Goal: Book appointment/travel/reservation

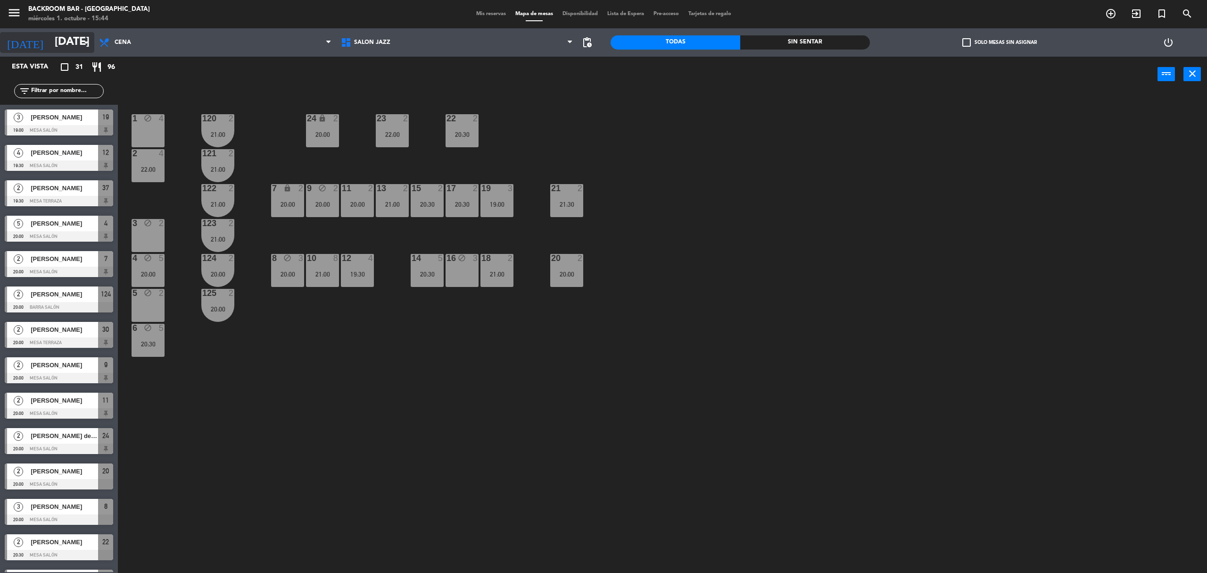
click at [50, 39] on input "[DATE]" at bounding box center [120, 42] width 140 height 23
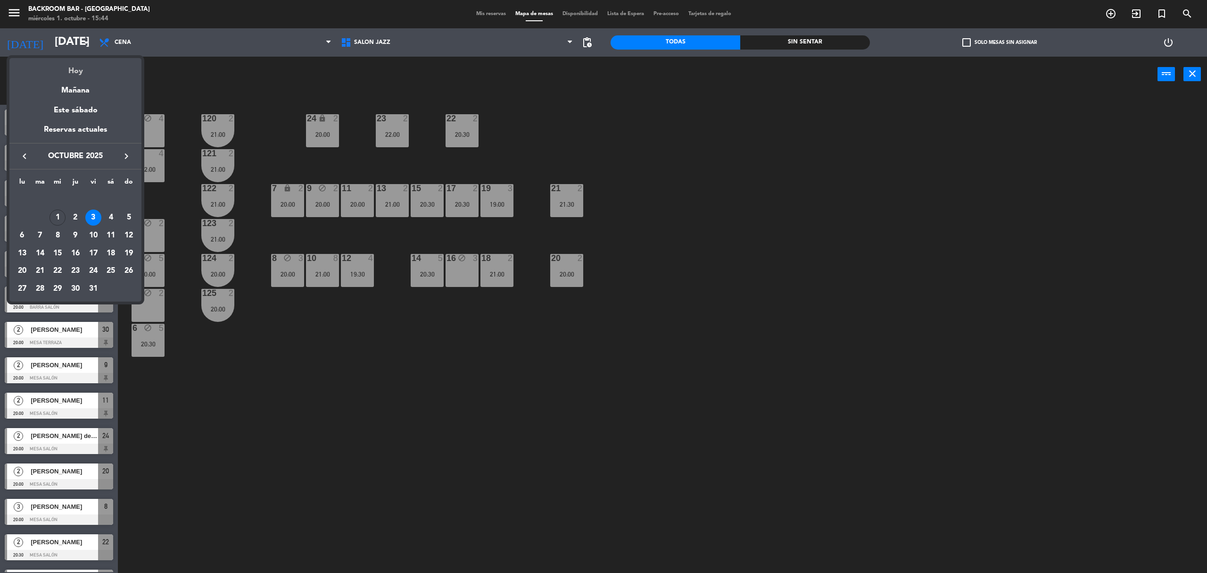
click at [71, 71] on div "Hoy" at bounding box center [75, 67] width 132 height 19
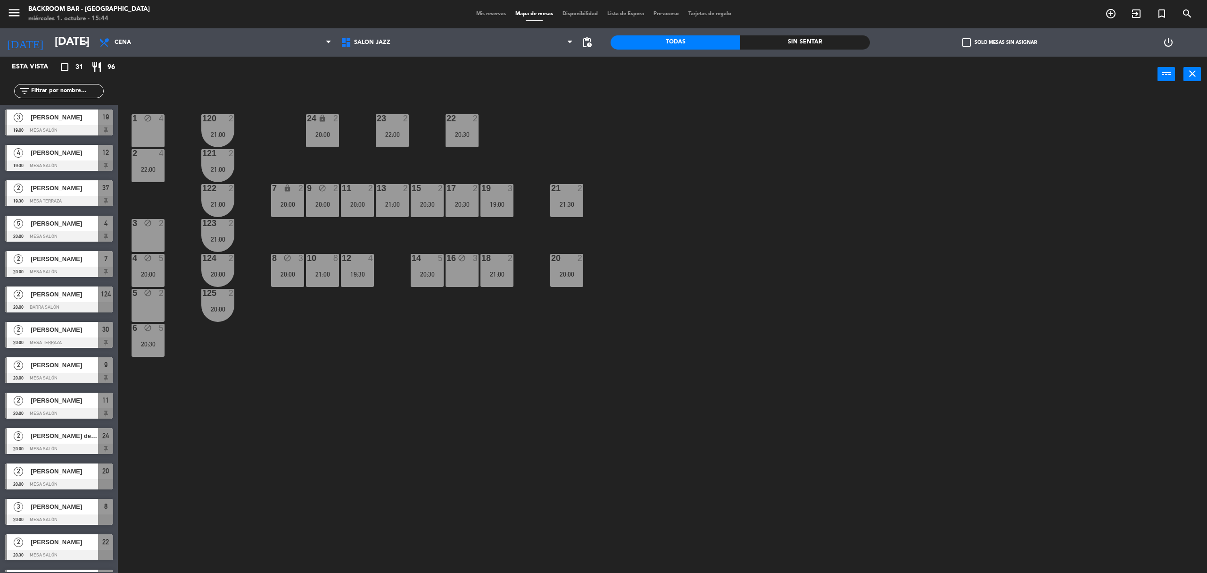
type input "[DATE]"
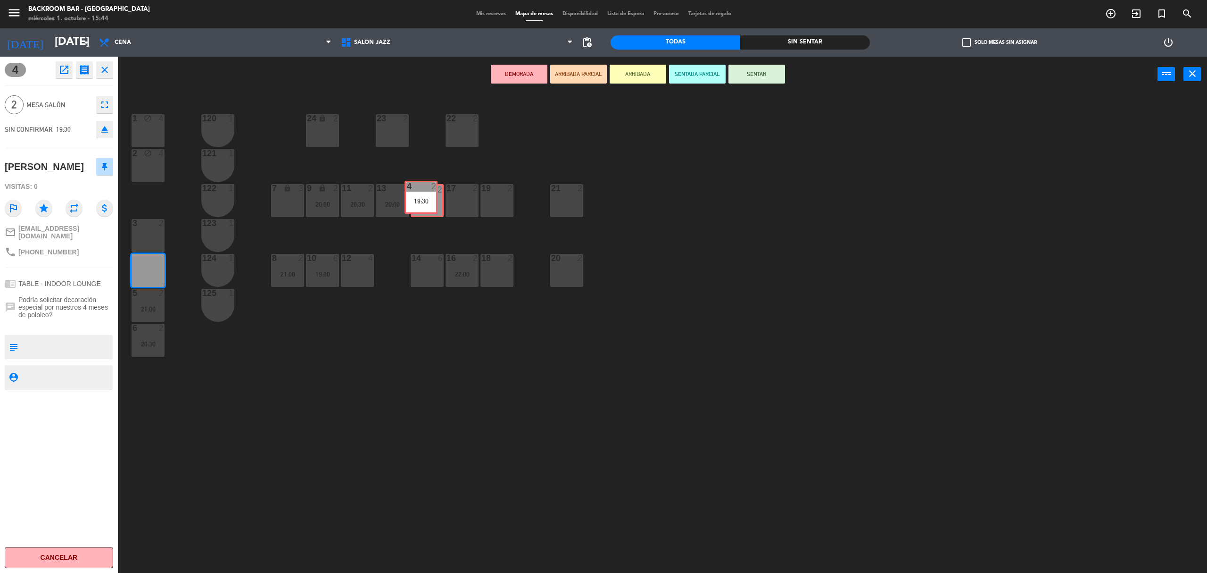
drag, startPoint x: 148, startPoint y: 274, endPoint x: 421, endPoint y: 201, distance: 282.7
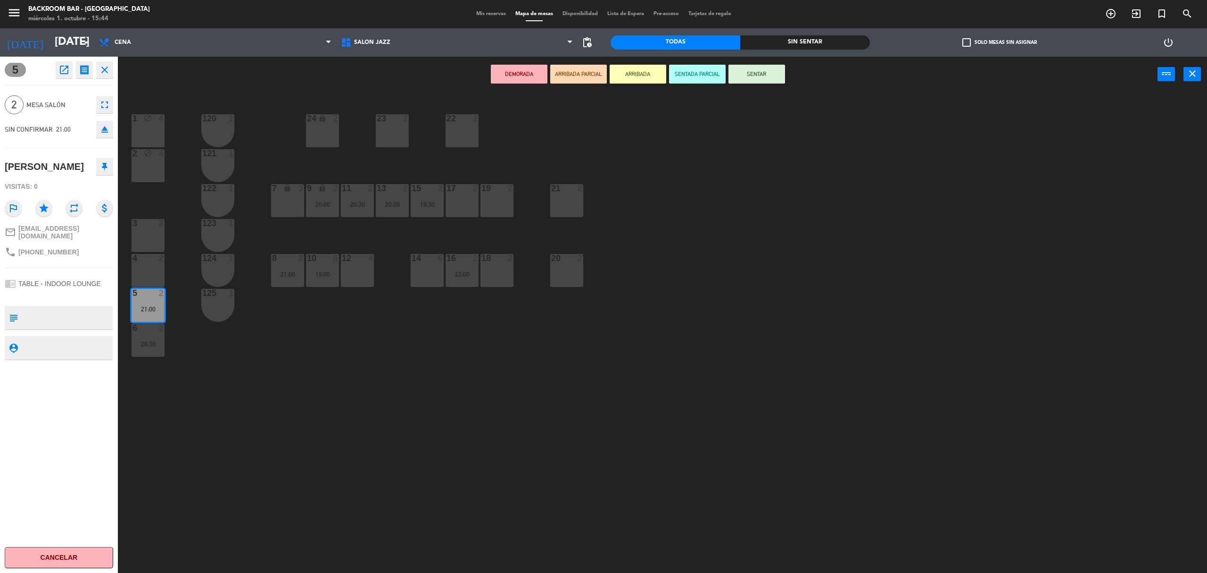
drag, startPoint x: 142, startPoint y: 308, endPoint x: 468, endPoint y: 199, distance: 344.1
drag, startPoint x: 157, startPoint y: 308, endPoint x: 470, endPoint y: 208, distance: 328.5
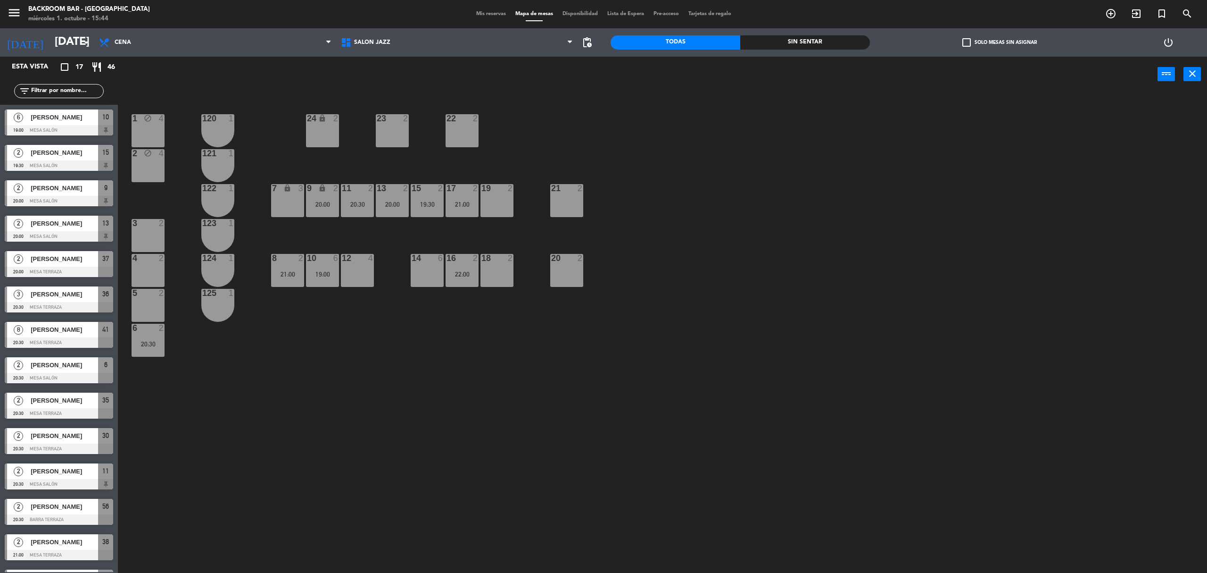
scroll to position [134, 0]
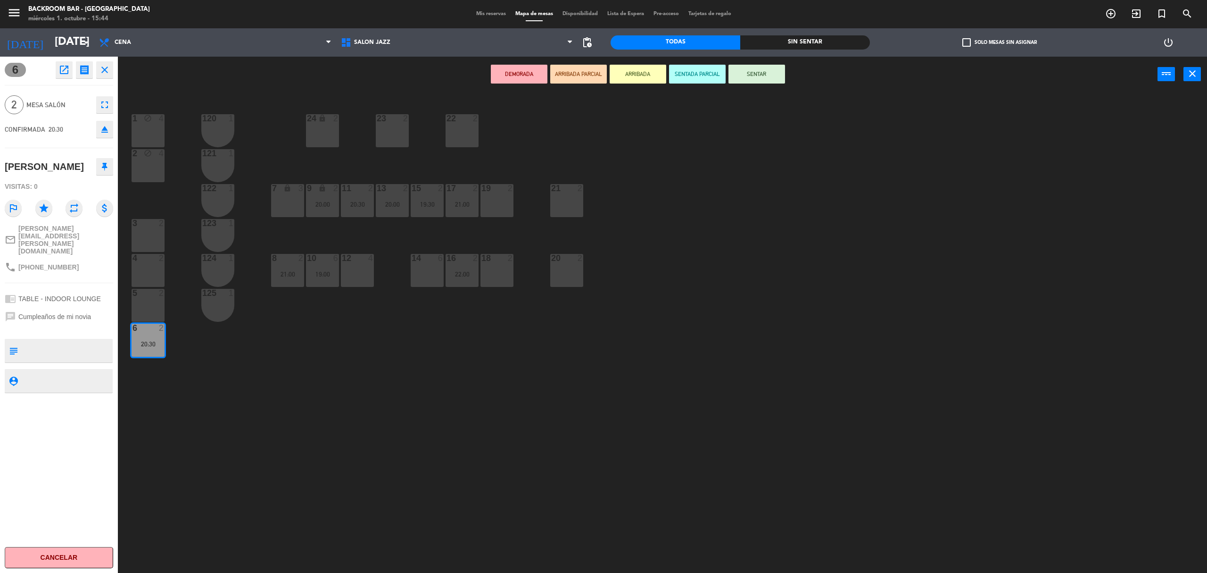
drag, startPoint x: 138, startPoint y: 340, endPoint x: 165, endPoint y: 314, distance: 37.0
drag, startPoint x: 160, startPoint y: 348, endPoint x: 504, endPoint y: 204, distance: 372.7
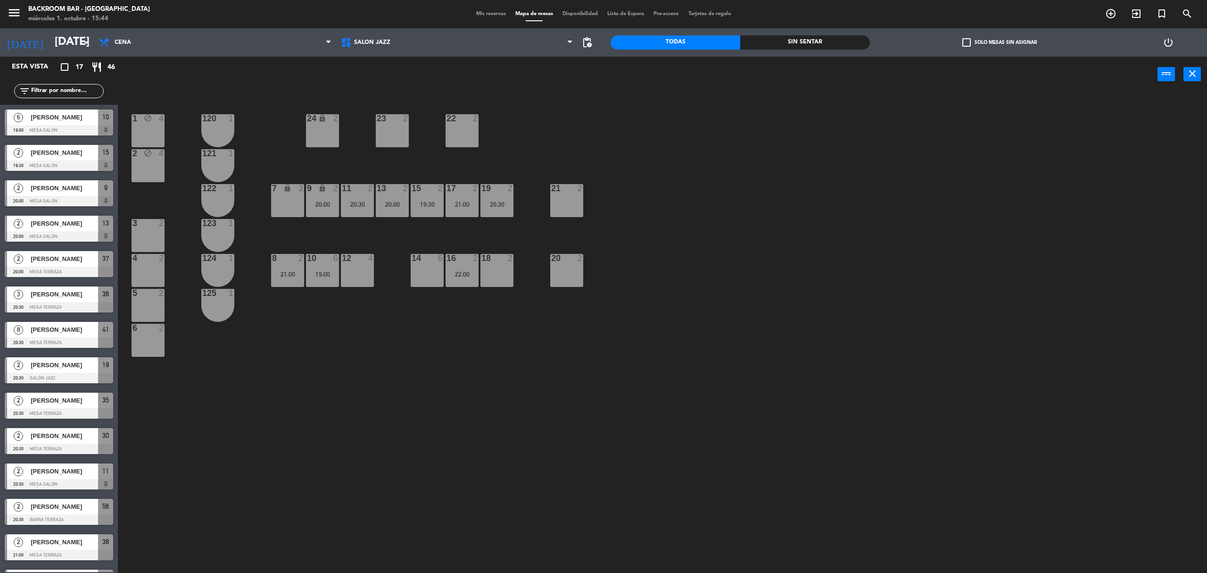
click at [313, 386] on div "1 block 4 24 lock 2 23 2 22 2 120 1 2 block 4 121 1 19 2 20:30 7 lock 3 9 lock …" at bounding box center [668, 338] width 1077 height 481
drag, startPoint x: 397, startPoint y: 49, endPoint x: 402, endPoint y: 50, distance: 5.2
click at [397, 49] on span "Salón jazz" at bounding box center [457, 42] width 242 height 21
drag, startPoint x: 885, startPoint y: 172, endPoint x: 863, endPoint y: 173, distance: 22.7
click at [885, 174] on div "1 block 4 24 lock 2 23 2 22 2 120 1 2 block 4 121 1 19 2 20:30 7 lock 3 9 lock …" at bounding box center [668, 338] width 1077 height 481
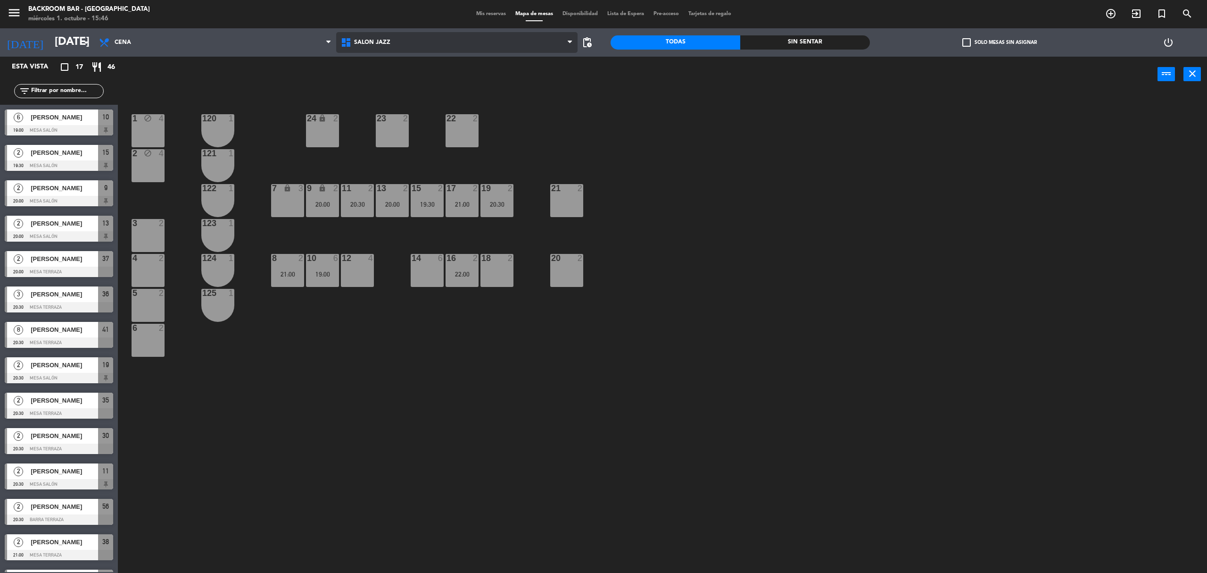
click at [442, 48] on span "Salón jazz" at bounding box center [457, 42] width 242 height 21
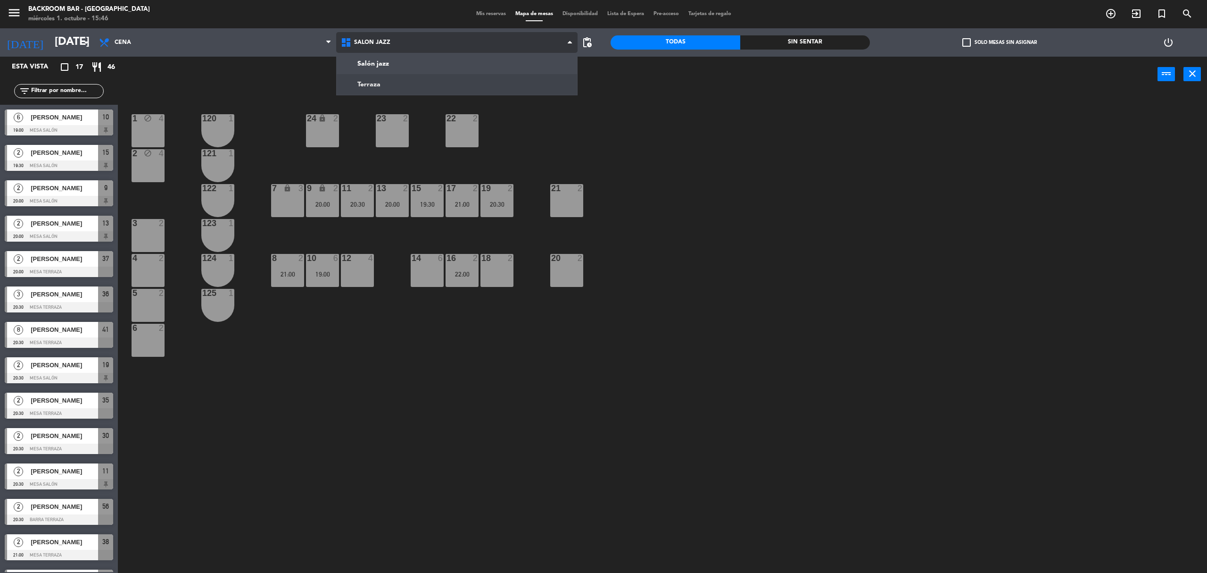
click at [391, 88] on ng-component "menu Backroom Bar - [GEOGRAPHIC_DATA] [DATE] 1. octubre - 15:46 Mis reservas Ma…" at bounding box center [603, 289] width 1207 height 578
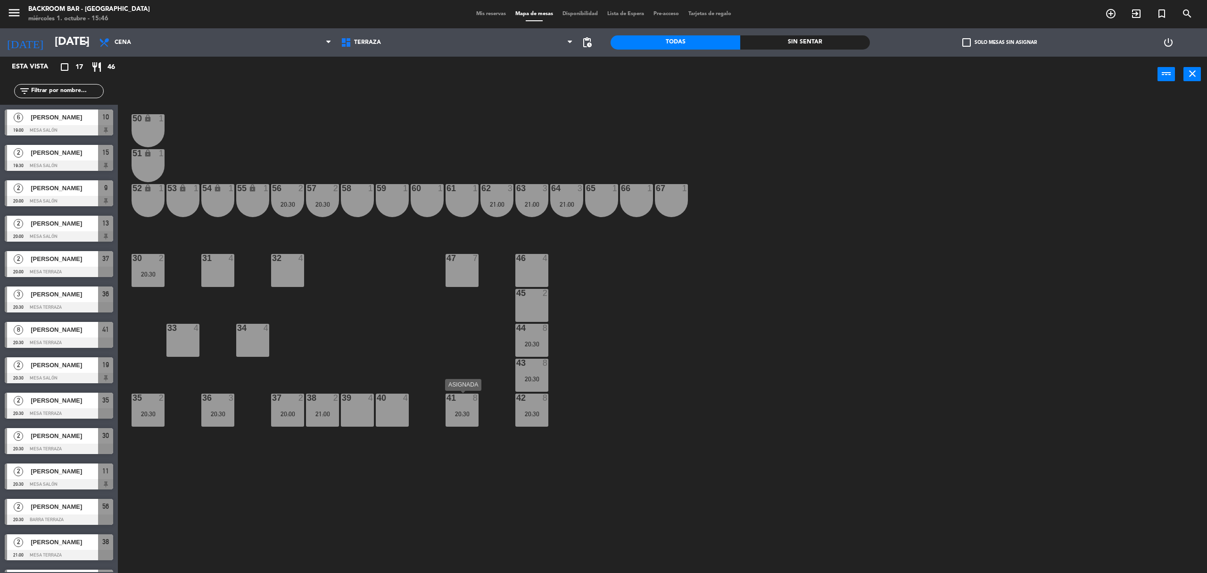
click at [462, 416] on div "20:30" at bounding box center [462, 413] width 33 height 7
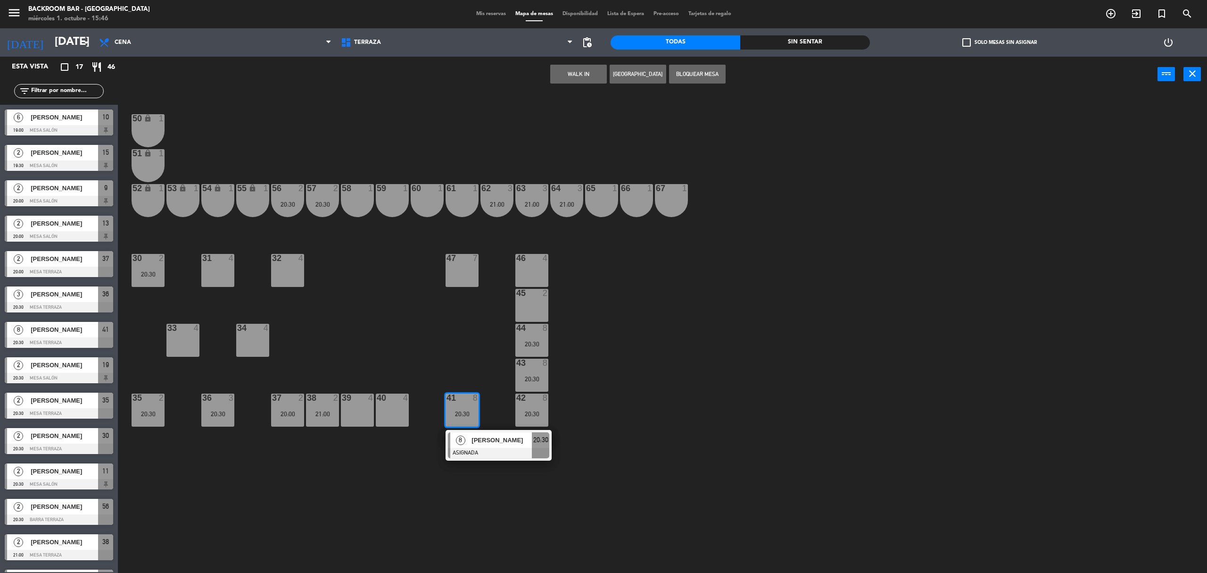
click at [607, 395] on div "50 lock 1 51 lock 1 52 lock 1 53 lock 1 54 lock 1 55 lock 1 56 2 20:30 61 1 63 …" at bounding box center [668, 338] width 1077 height 481
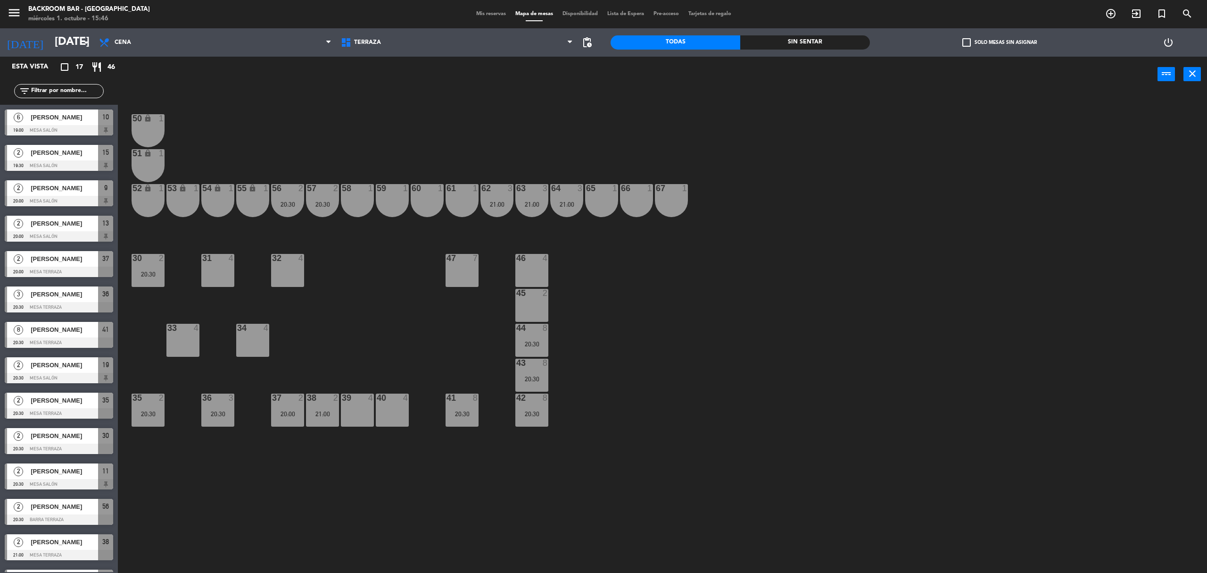
click at [527, 378] on div "20:30" at bounding box center [532, 378] width 33 height 7
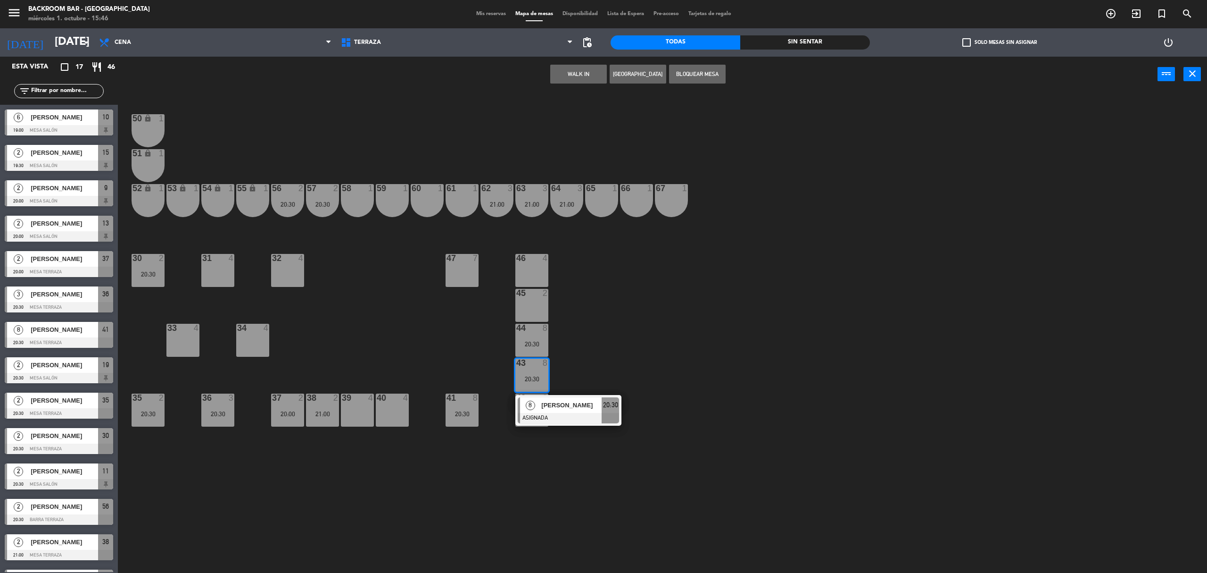
click at [669, 372] on div "50 lock 1 51 lock 1 52 lock 1 53 lock 1 54 lock 1 55 lock 1 56 2 20:30 61 1 63 …" at bounding box center [668, 338] width 1077 height 481
